Goal: Information Seeking & Learning: Learn about a topic

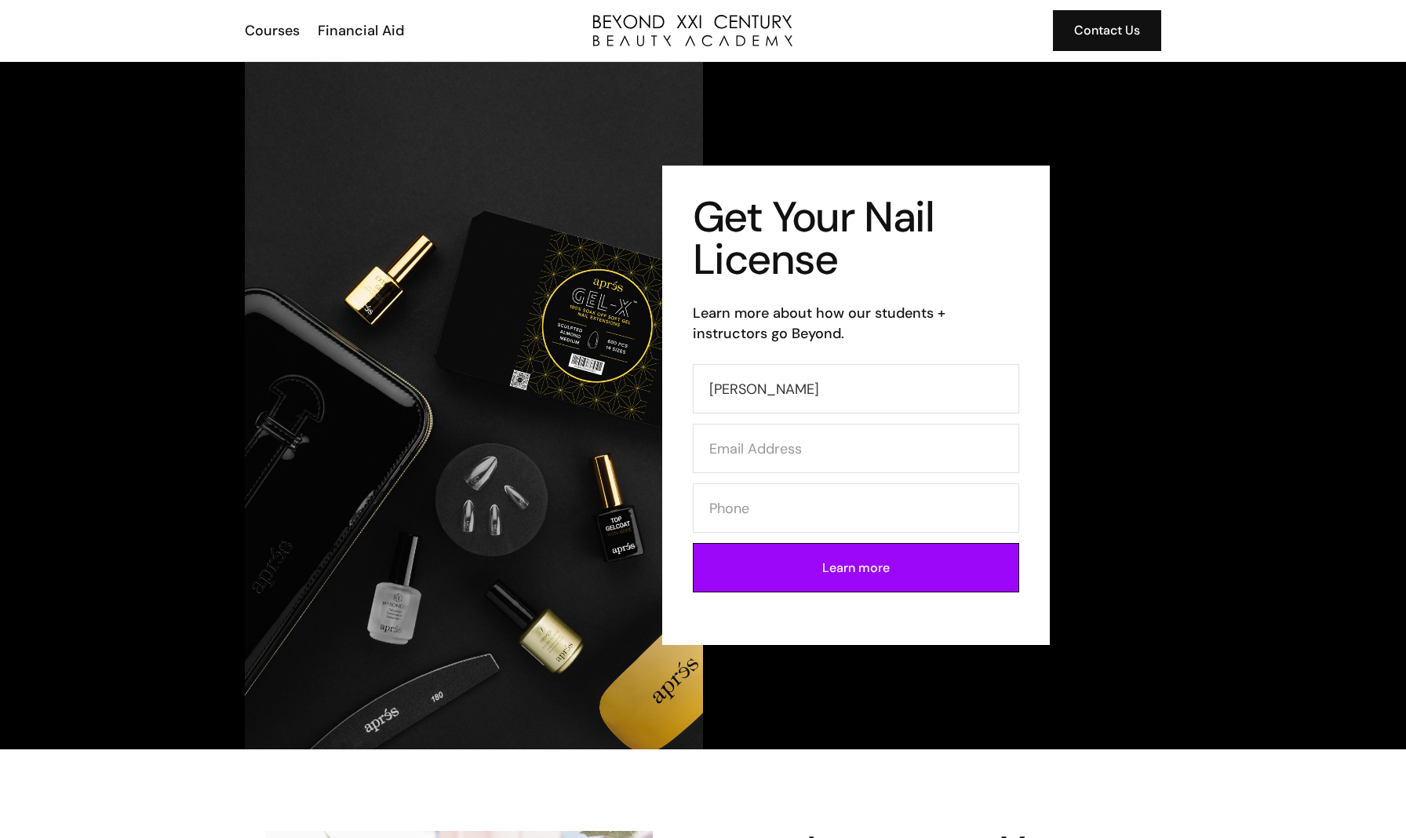
click at [799, 400] on input "Kim Mai" at bounding box center [856, 388] width 326 height 49
type input "Kim Mai"
type input "maikim1041@gmail.com"
click at [772, 477] on form "Kim Mai maikim1041@gmail.com Learn more" at bounding box center [856, 483] width 326 height 238
click at [785, 456] on input "maikim1041@gmail.com" at bounding box center [856, 448] width 326 height 49
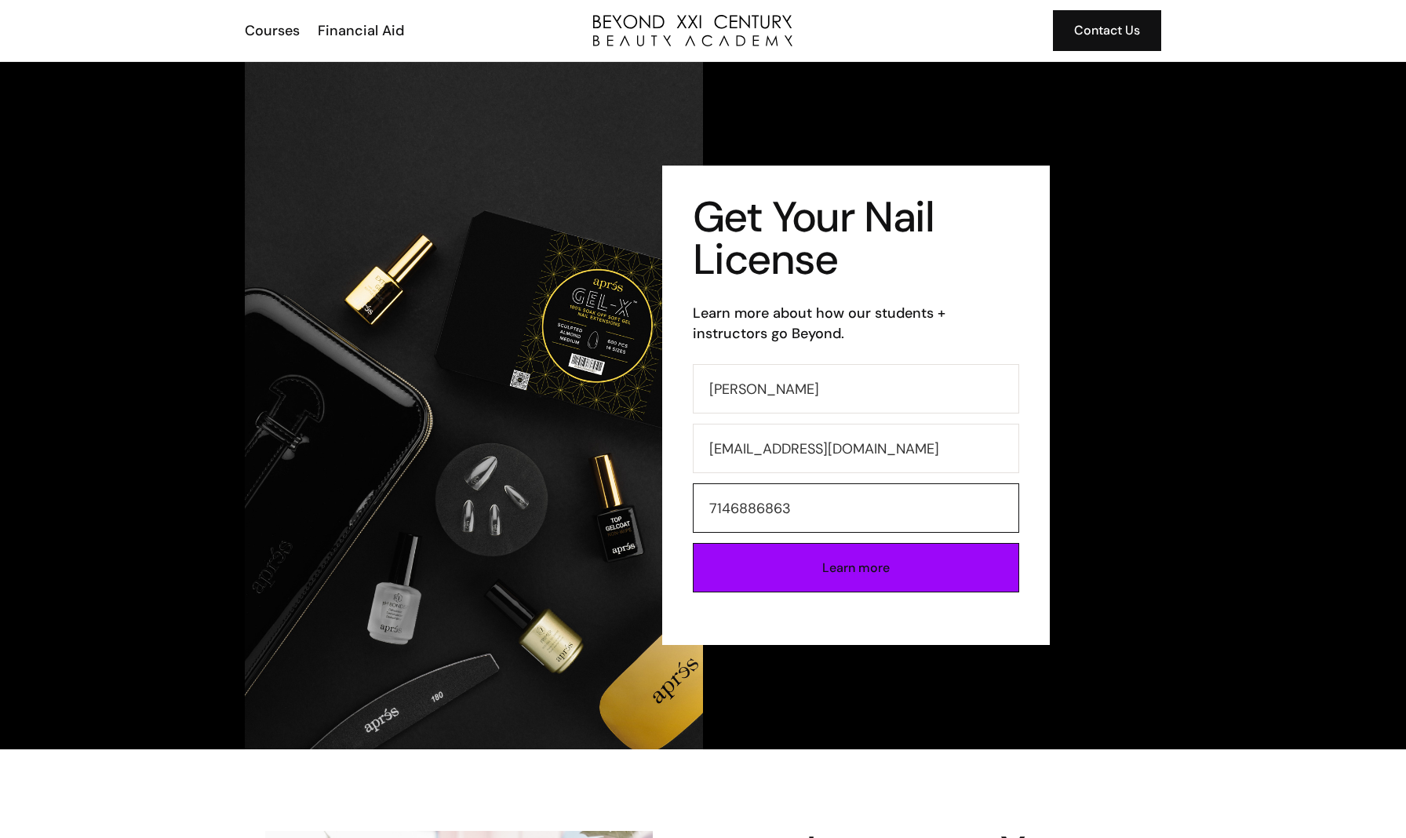
type input "7146886863"
click at [816, 569] on input "Learn more" at bounding box center [856, 567] width 326 height 49
type input "Please wait..."
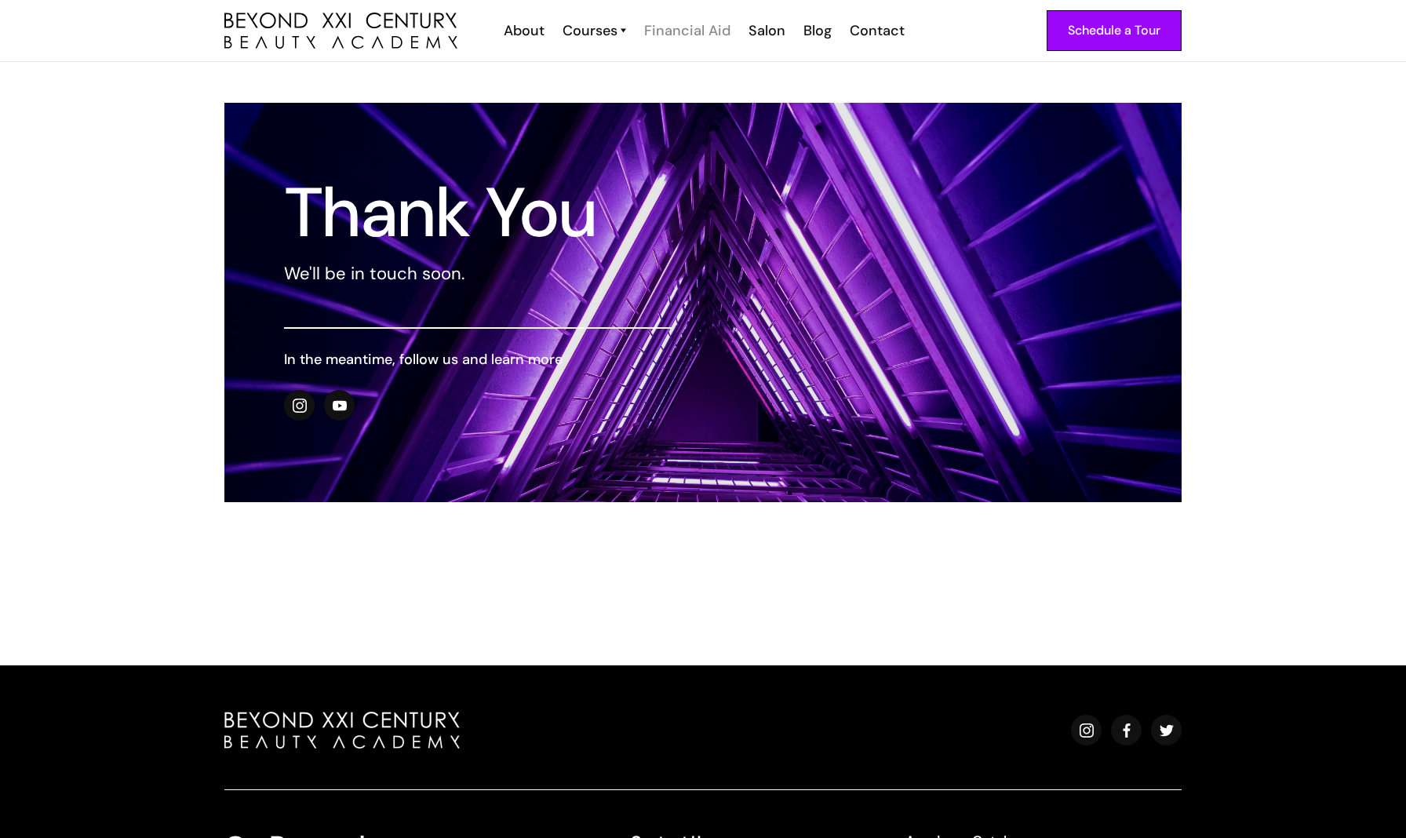
click at [675, 33] on div "Financial Aid" at bounding box center [687, 30] width 86 height 20
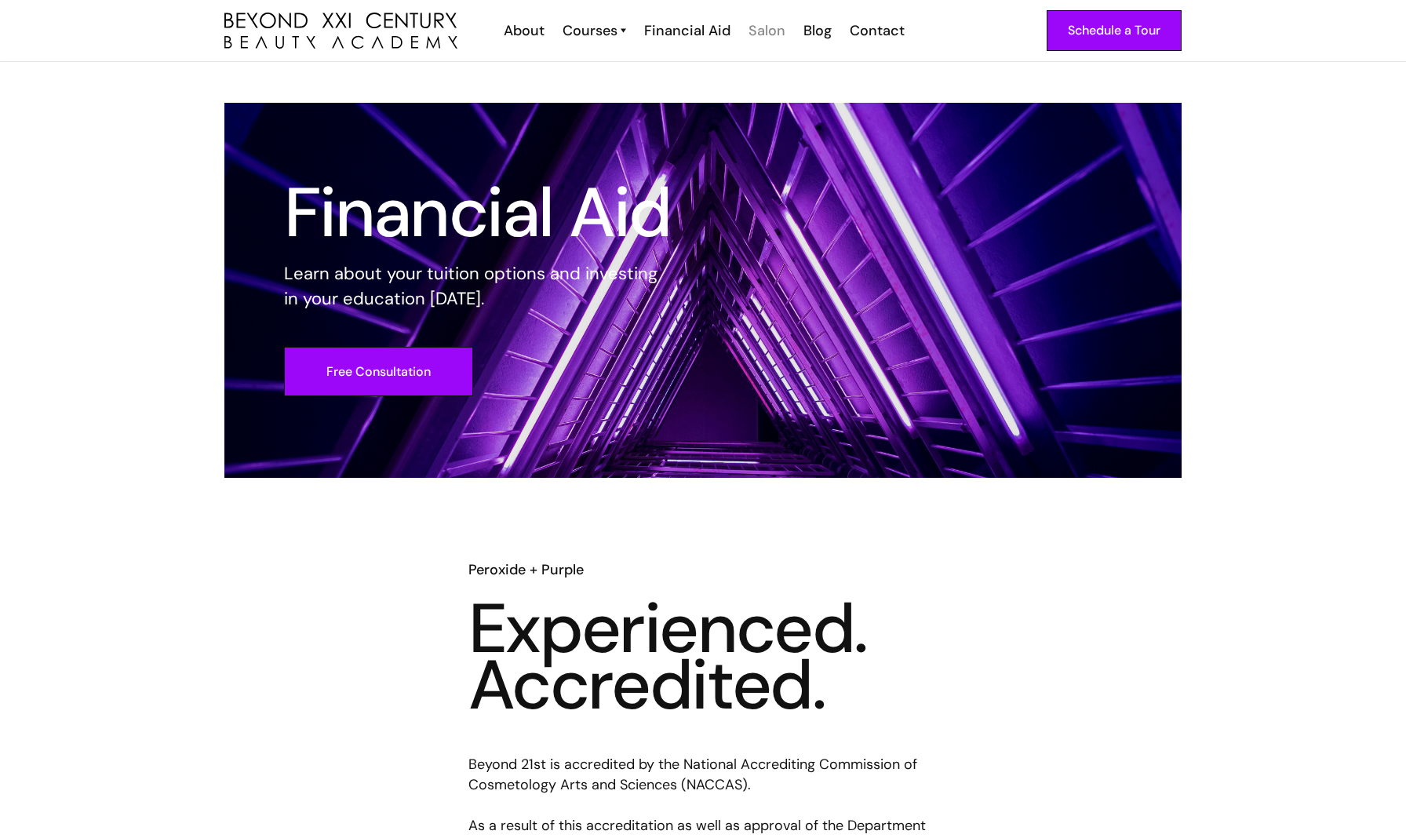
click at [769, 35] on div "Salon" at bounding box center [766, 30] width 37 height 20
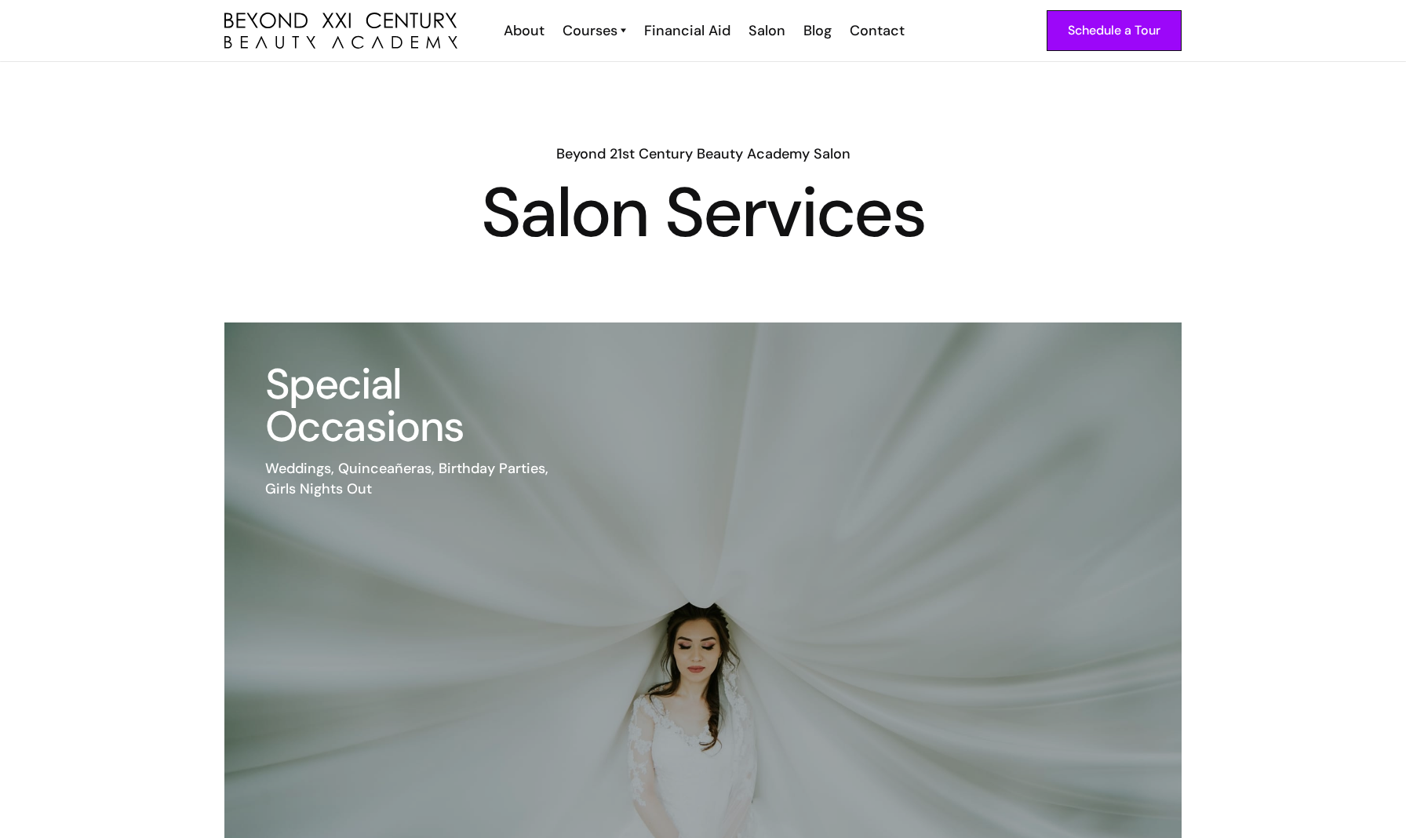
click at [569, 46] on div "Schedule a Tour About Cosmetology Esthetician Manicuring Barber Courses Cosmeto…" at bounding box center [702, 30] width 957 height 61
click at [581, 35] on div "Courses" at bounding box center [589, 30] width 55 height 20
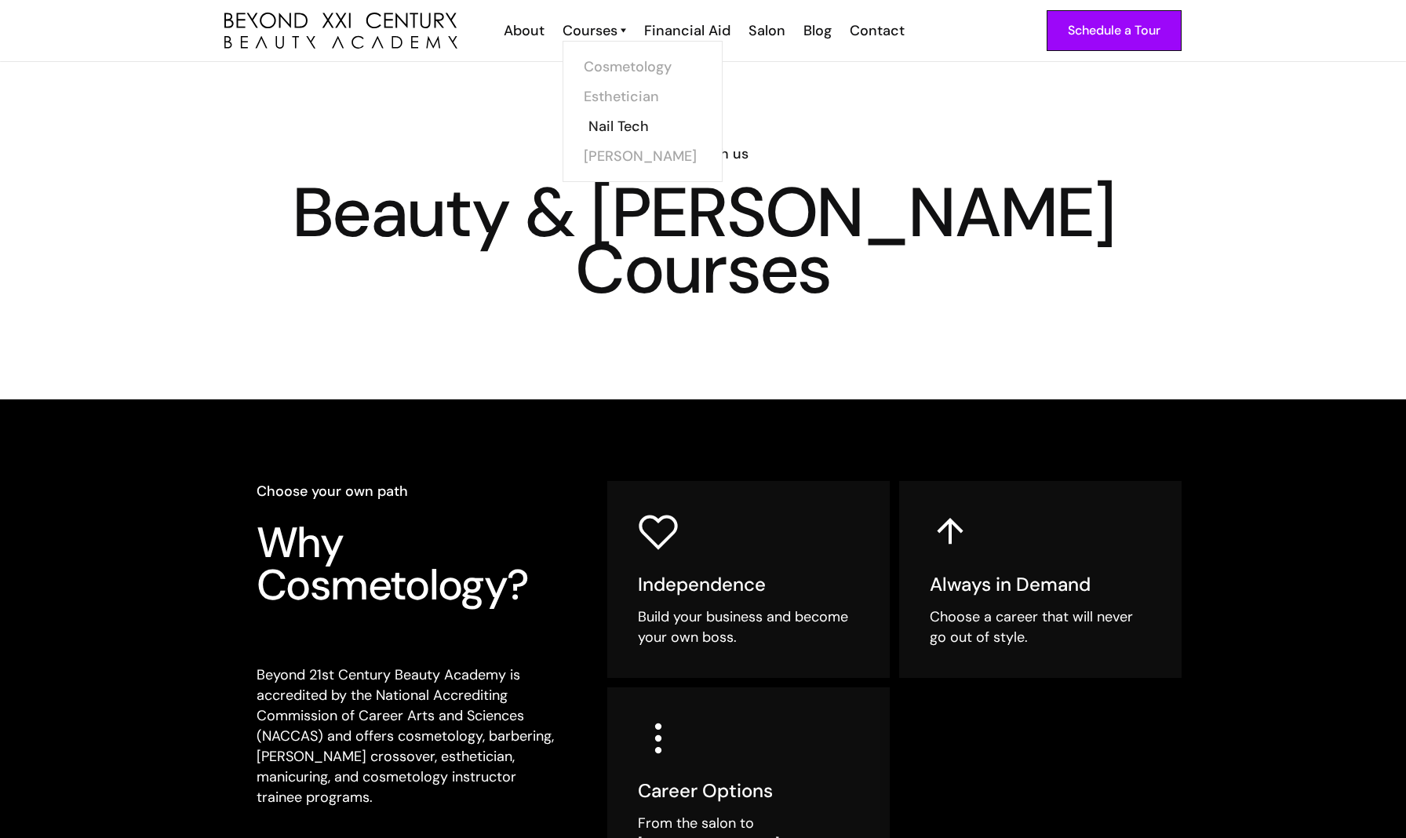
click at [611, 124] on link "Nail Tech" at bounding box center [647, 126] width 118 height 30
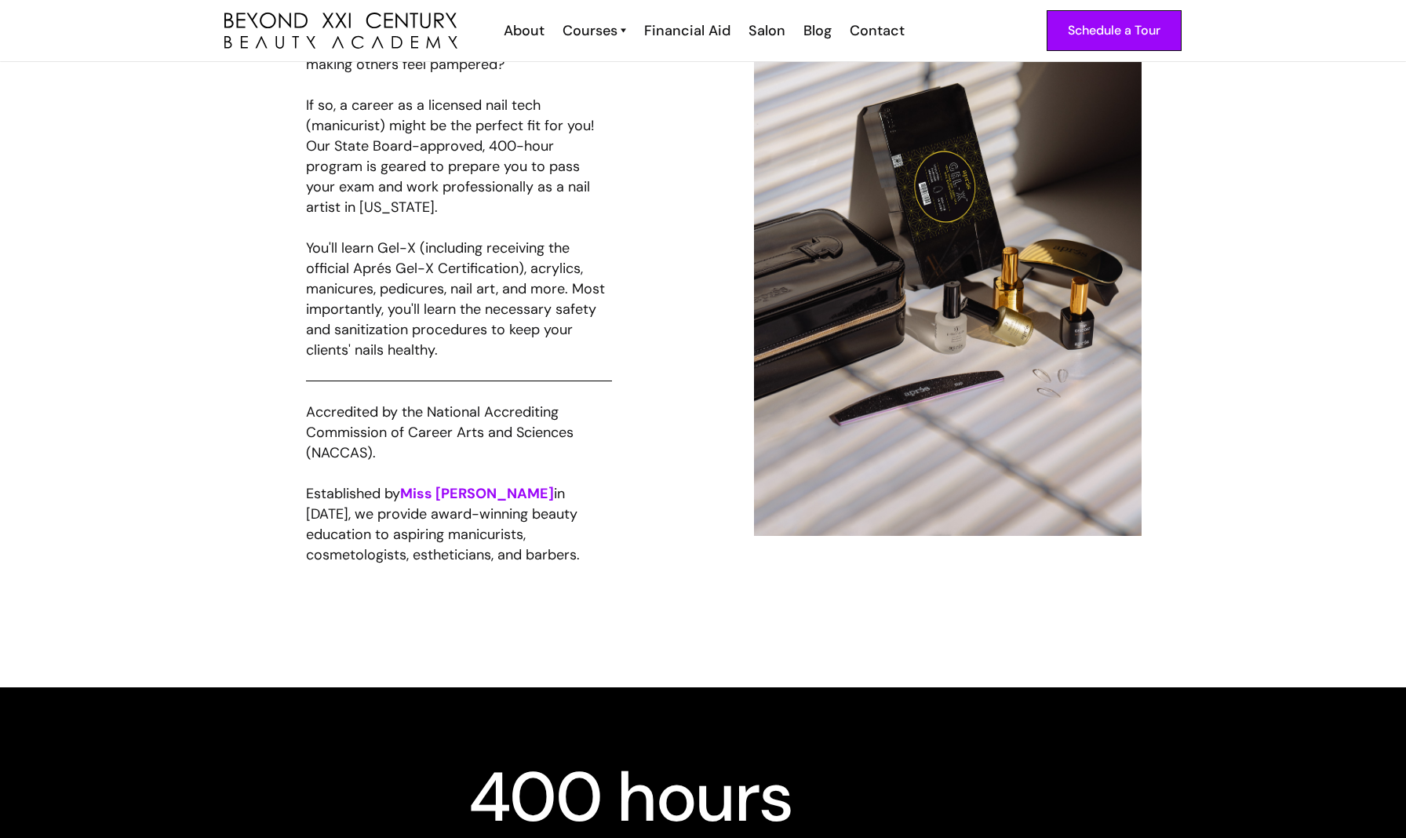
scroll to position [856, 0]
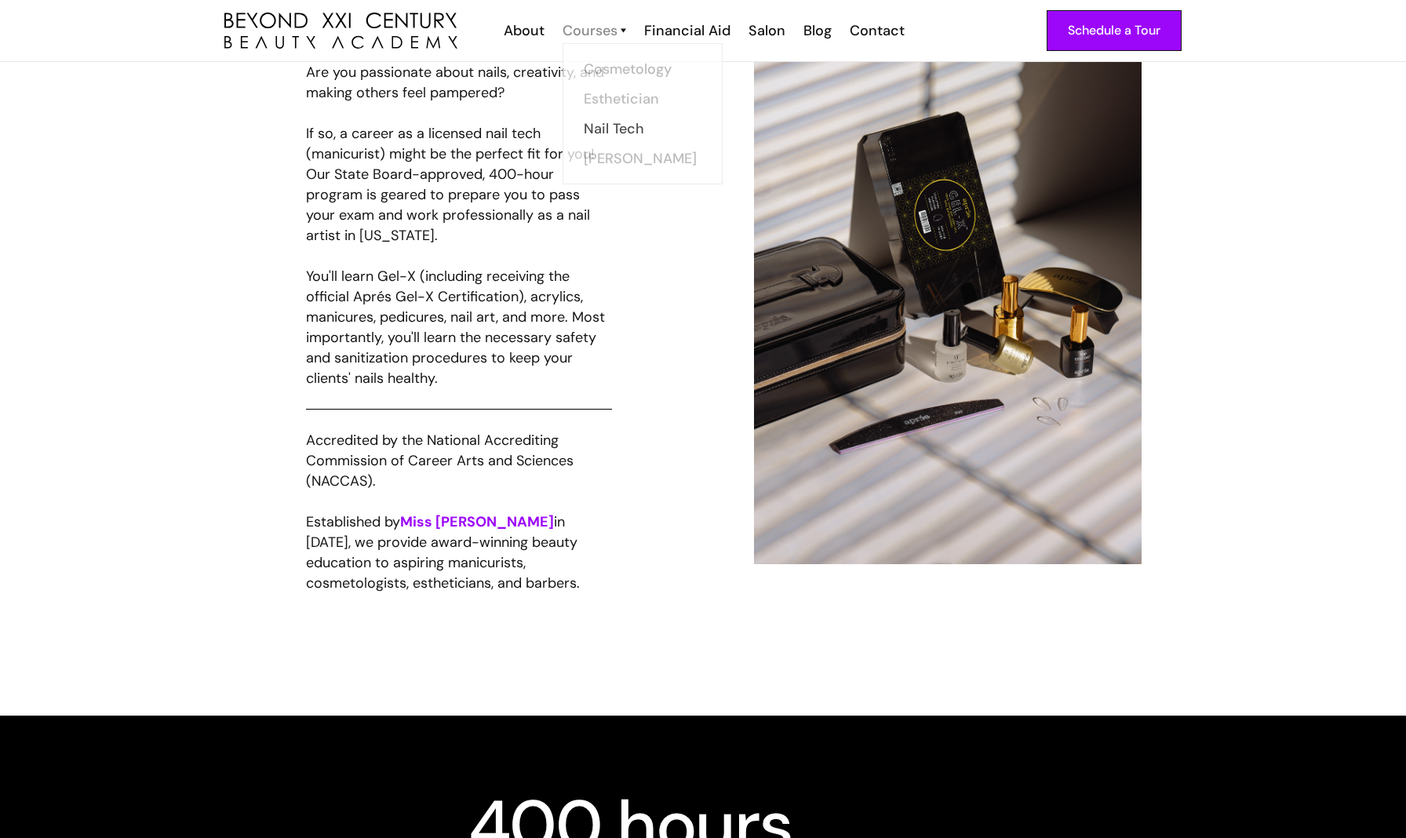
click at [601, 31] on div "Courses" at bounding box center [589, 30] width 55 height 20
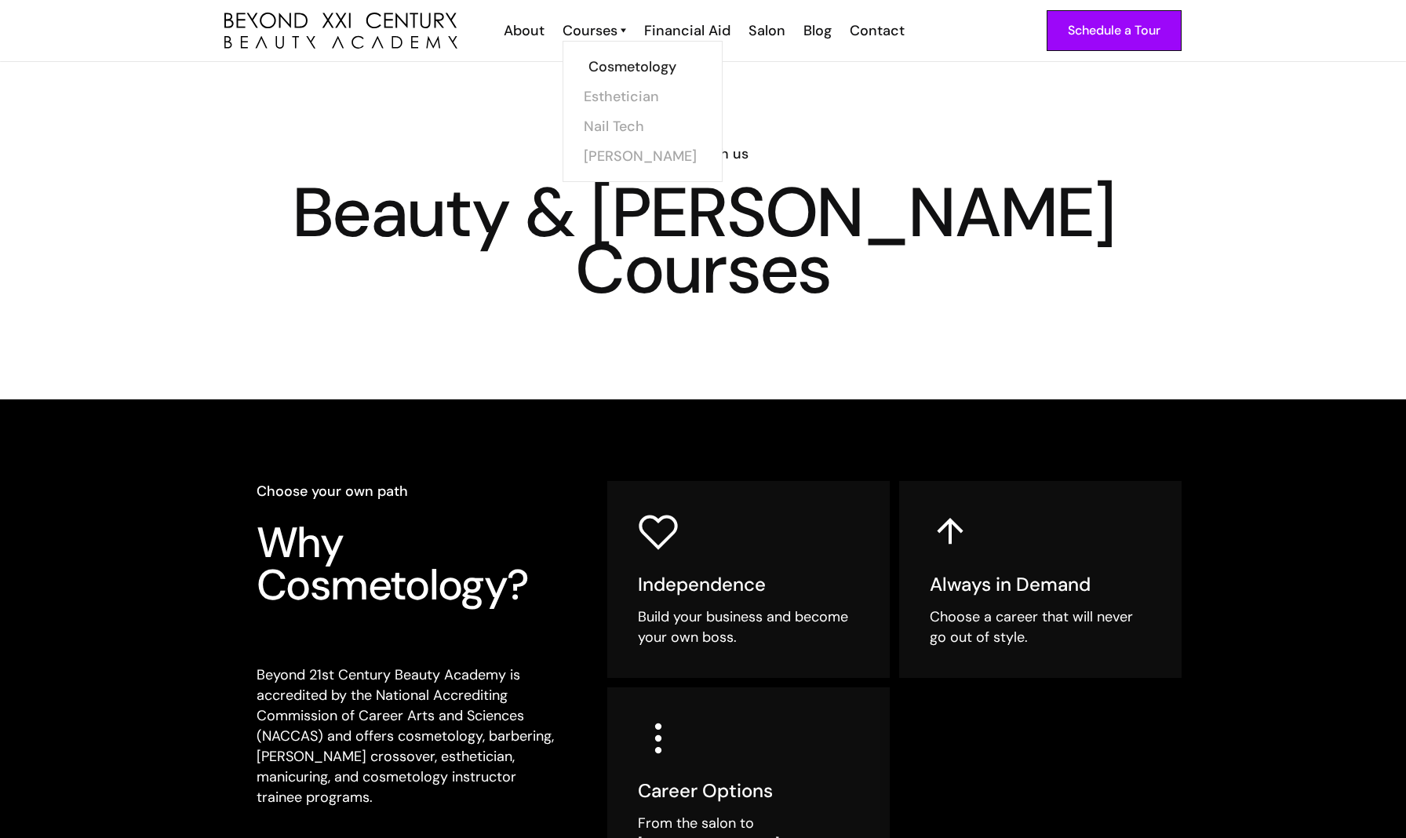
click at [599, 63] on link "Cosmetology" at bounding box center [647, 67] width 118 height 30
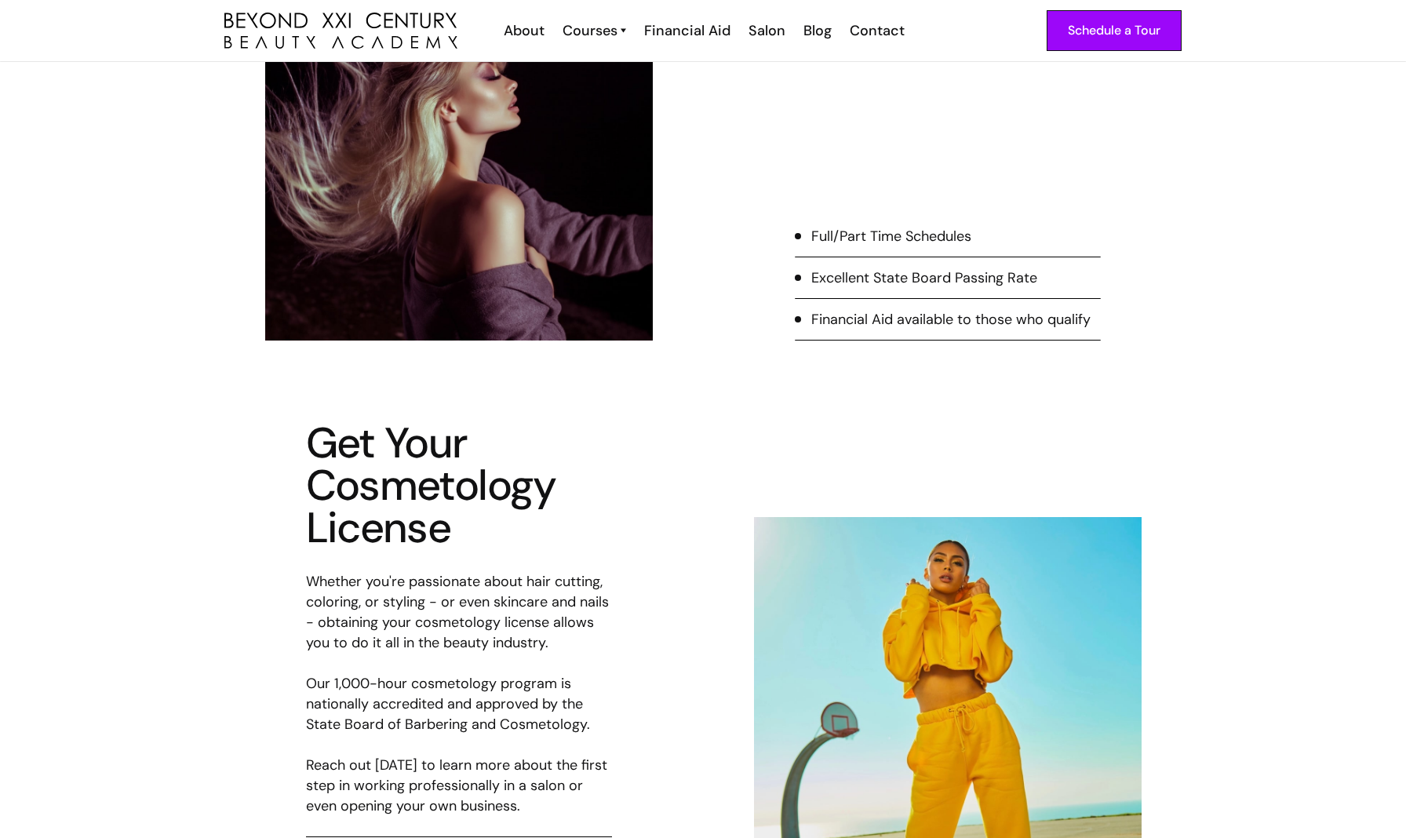
scroll to position [442, 0]
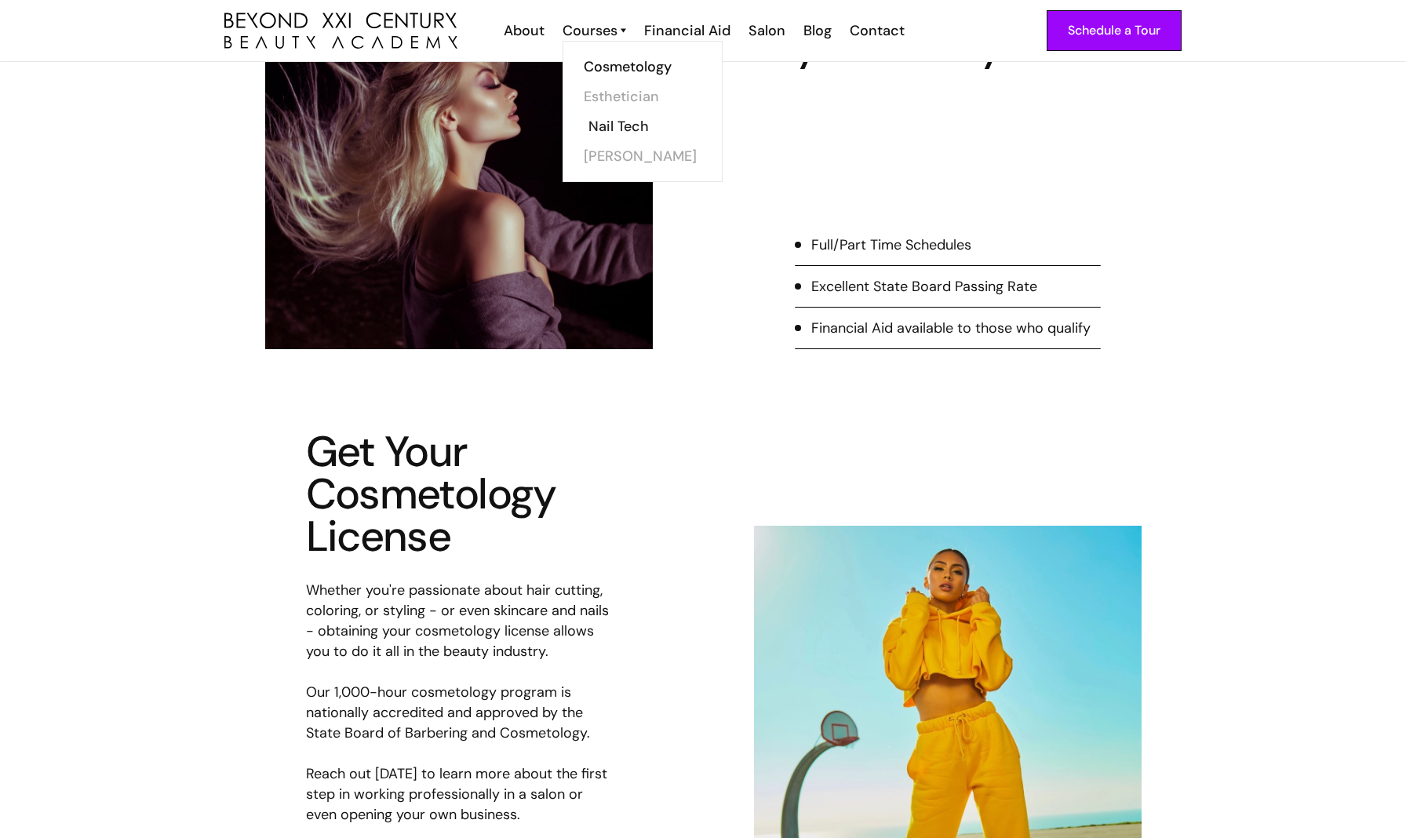
click at [607, 125] on link "Nail Tech" at bounding box center [647, 126] width 118 height 30
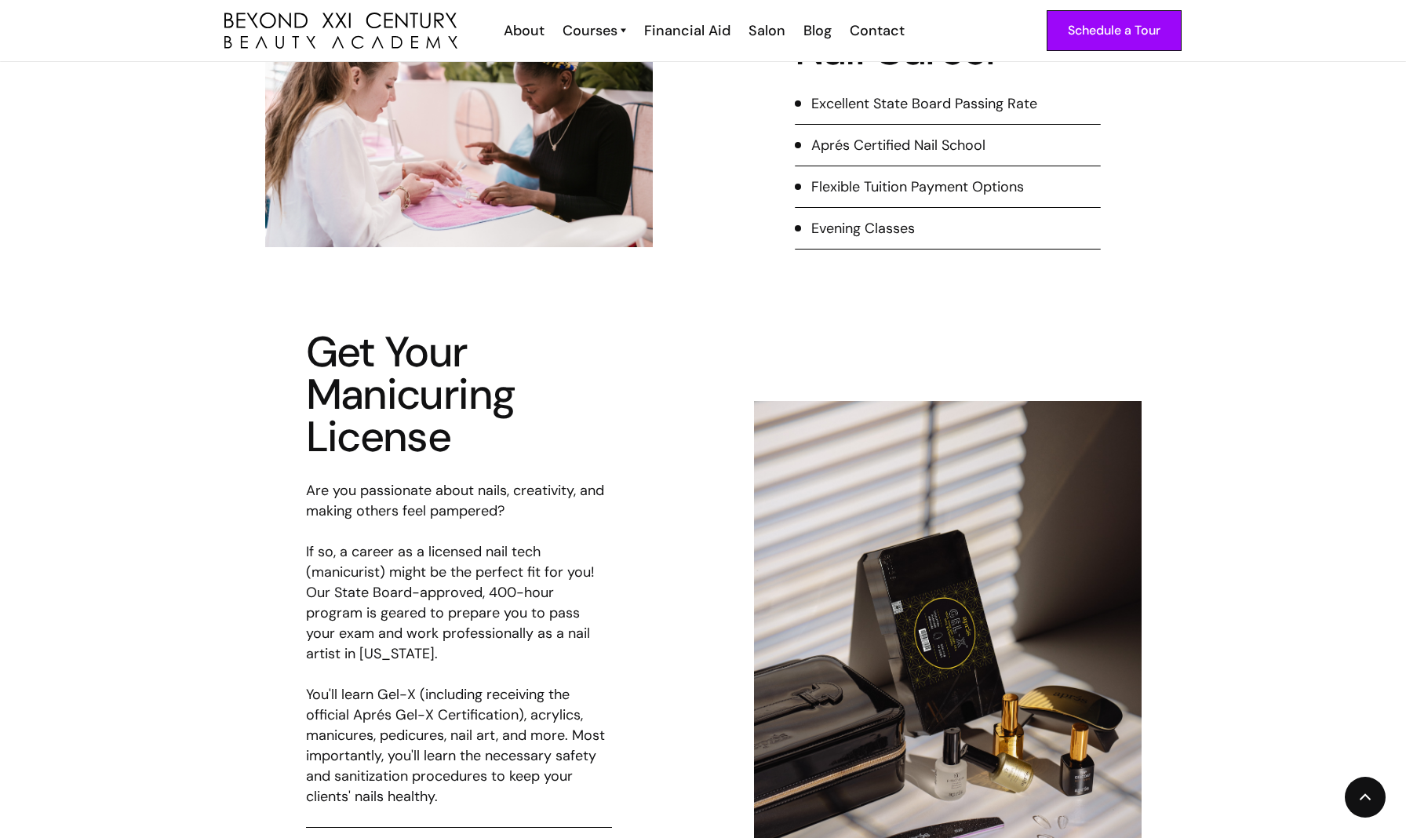
scroll to position [686, 0]
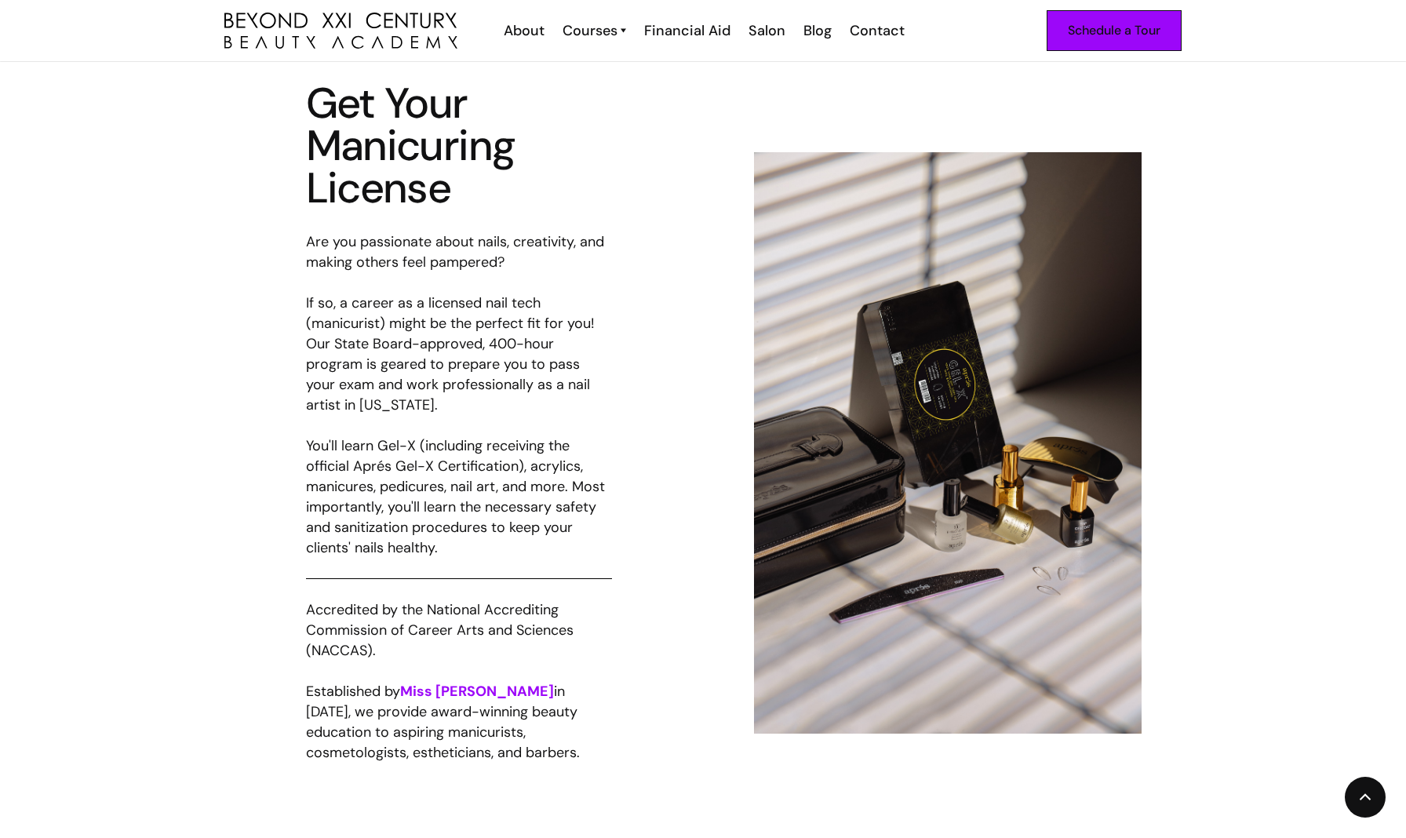
click at [1122, 25] on div "Schedule a Tour" at bounding box center [1113, 30] width 93 height 20
